Goal: Information Seeking & Learning: Learn about a topic

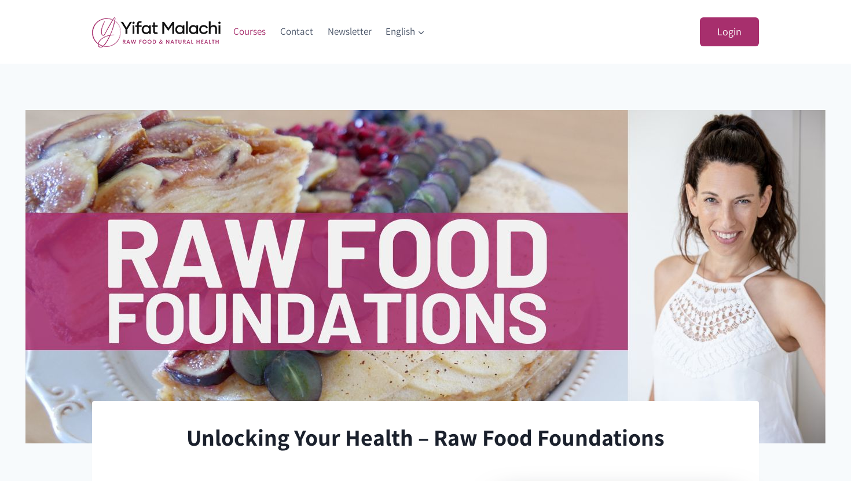
click at [261, 33] on link "Courses" at bounding box center [249, 32] width 47 height 28
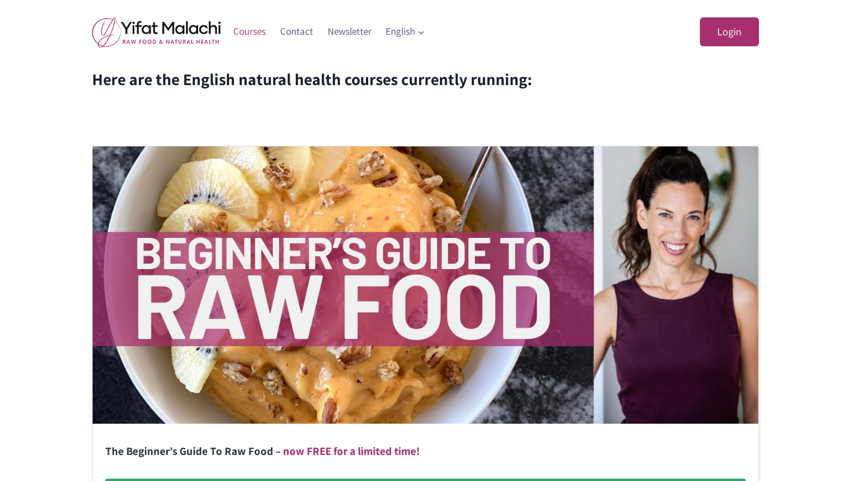
scroll to position [160, 0]
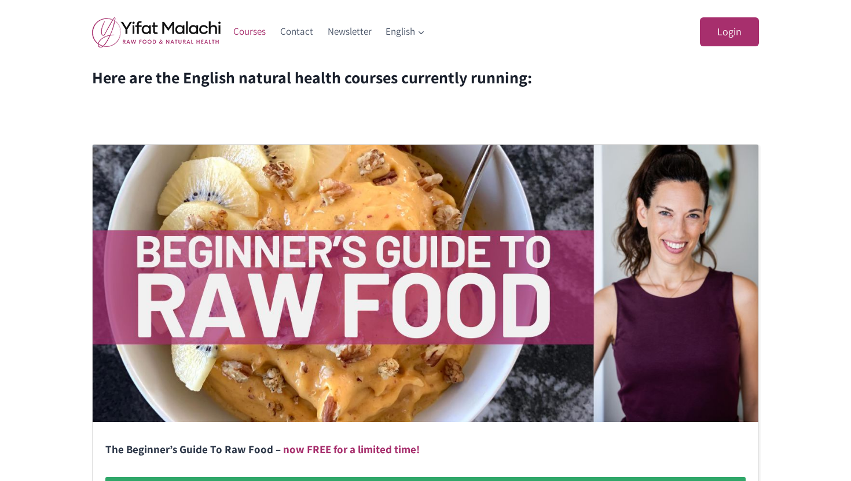
click at [170, 32] on img at bounding box center [156, 32] width 128 height 31
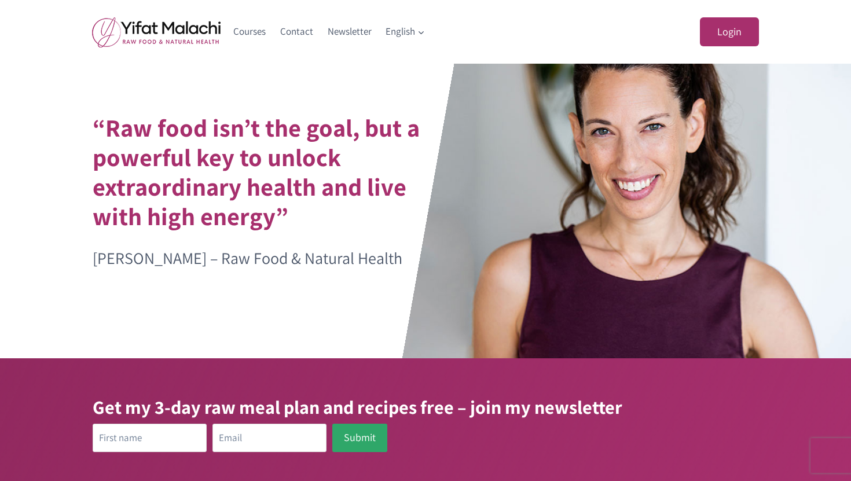
scroll to position [2, 0]
